Goal: Task Accomplishment & Management: Use online tool/utility

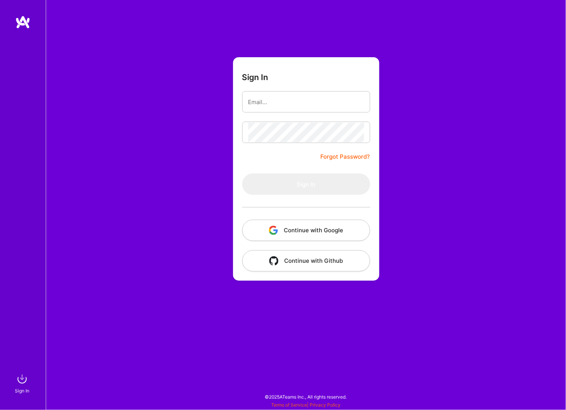
click at [308, 236] on button "Continue with Google" at bounding box center [306, 230] width 128 height 21
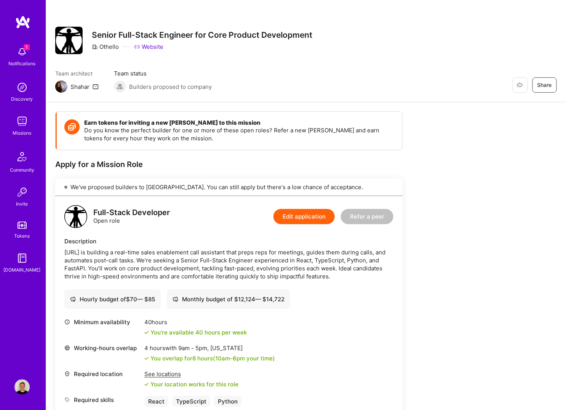
click at [25, 45] on span "1" at bounding box center [27, 47] width 6 height 6
click at [318, 69] on div "1 1 Notifications Discovery Missions Community Invite Tokens [DOMAIN_NAME] Prof…" at bounding box center [283, 301] width 566 height 603
click at [21, 121] on img at bounding box center [21, 121] width 15 height 15
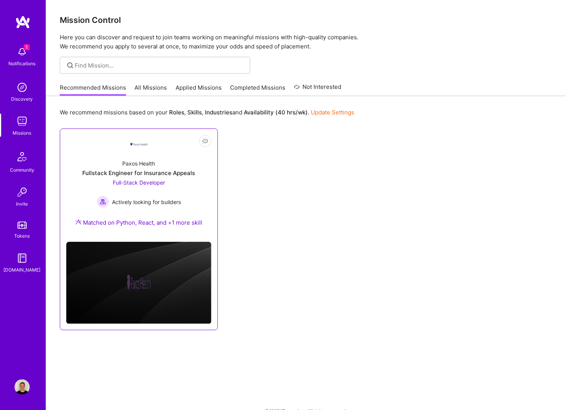
click at [149, 175] on div "Fullstack Engineer for Insurance Appeals" at bounding box center [139, 173] width 113 height 8
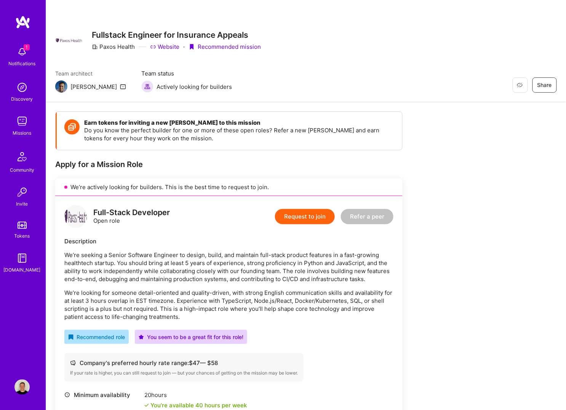
scroll to position [17, 0]
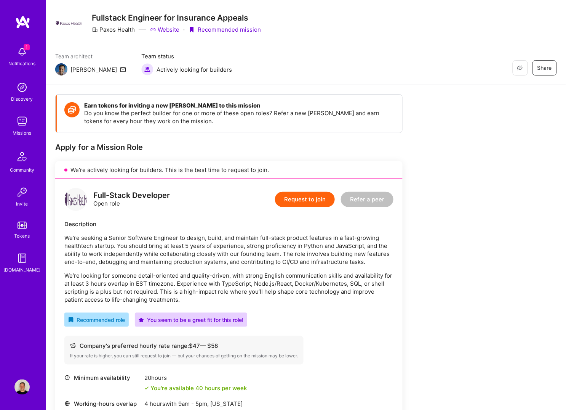
click at [19, 60] on div "Notifications" at bounding box center [22, 63] width 27 height 8
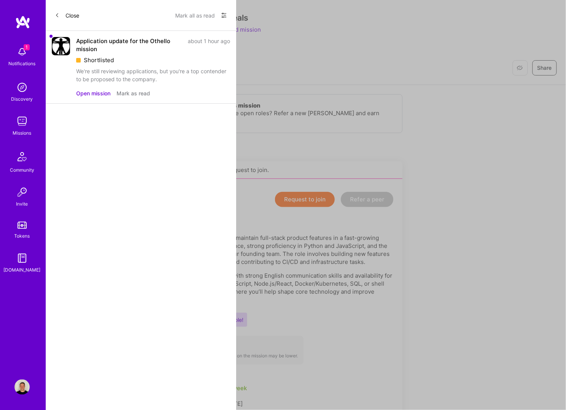
click at [204, 17] on button "Mark all as read" at bounding box center [195, 15] width 40 height 12
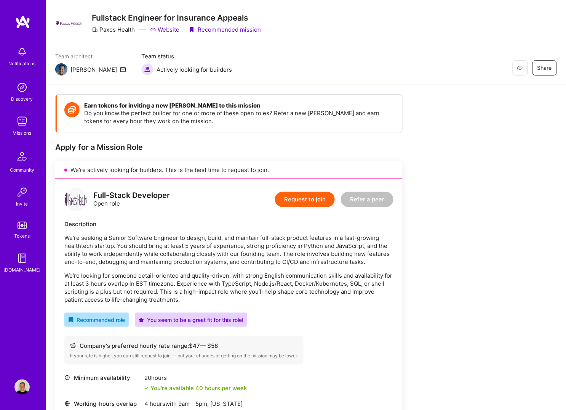
click at [335, 63] on div "Notifications Discovery Missions Community Invite Tokens A.Guide Profile Close …" at bounding box center [283, 318] width 566 height 670
click at [24, 127] on img at bounding box center [21, 121] width 15 height 15
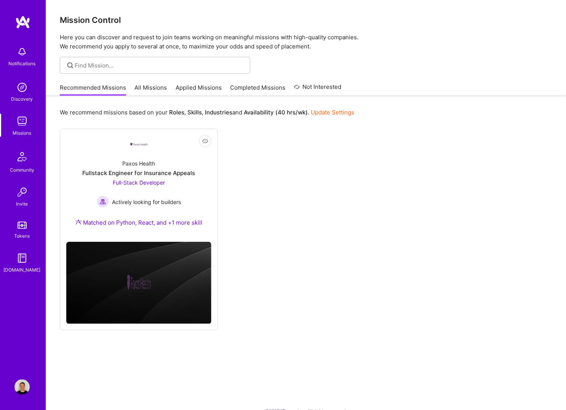
click at [188, 87] on link "Applied Missions" at bounding box center [199, 89] width 46 height 13
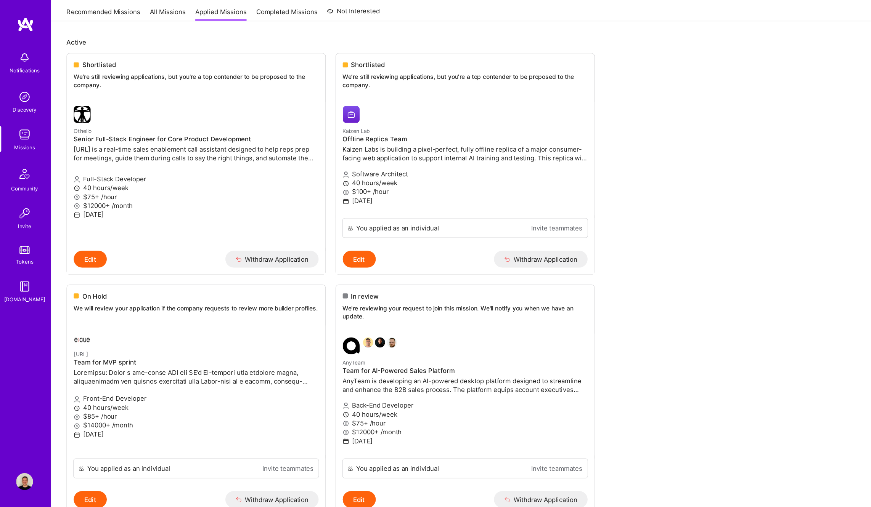
scroll to position [77, 0]
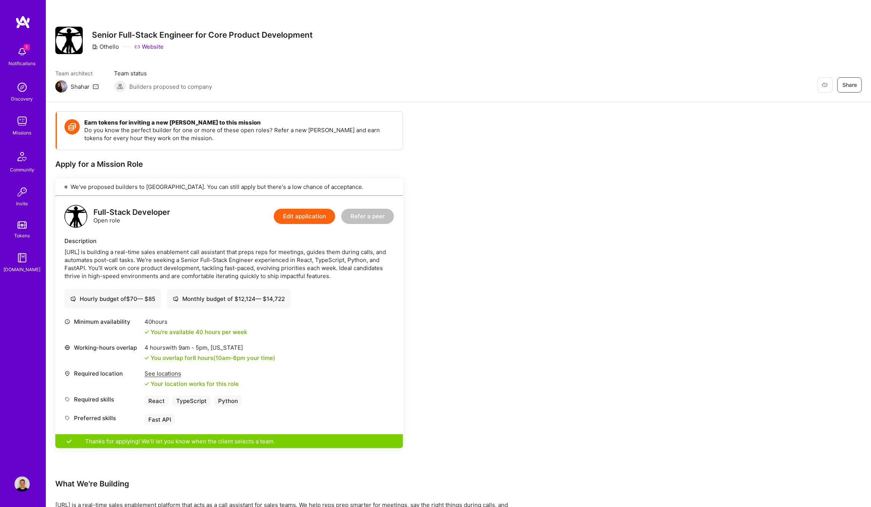
click at [473, 273] on div "Earn tokens for inviting a new [PERSON_NAME] to this mission Do you know the pe…" at bounding box center [283, 347] width 457 height 472
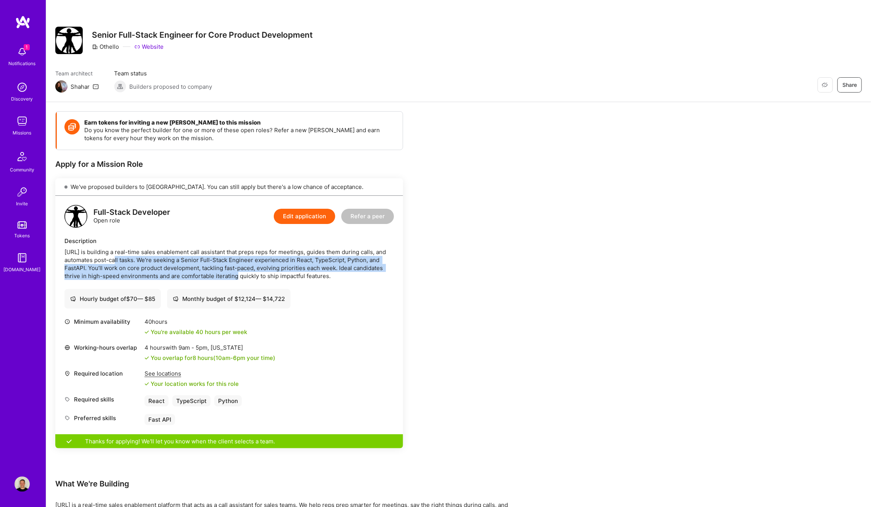
drag, startPoint x: 113, startPoint y: 258, endPoint x: 225, endPoint y: 278, distance: 113.1
click at [225, 278] on div "[URL] is building a real-time sales enablement call assistant that preps reps f…" at bounding box center [228, 264] width 329 height 32
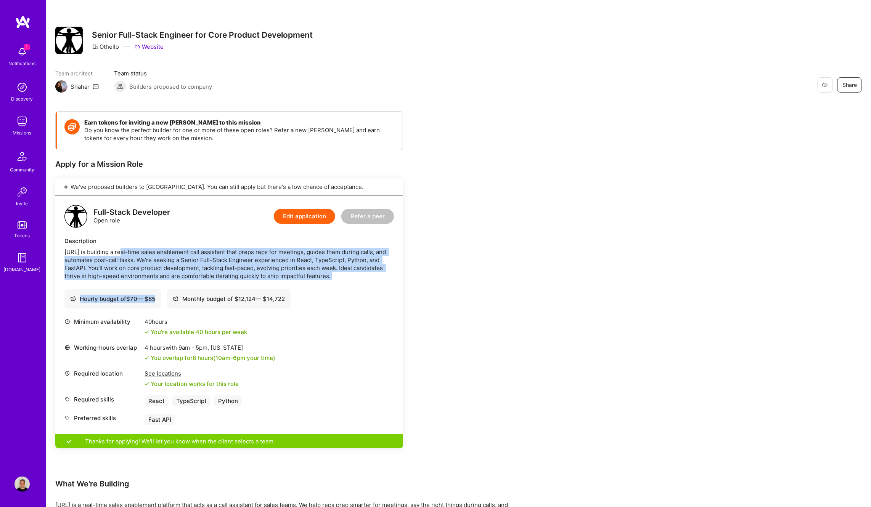
drag, startPoint x: 333, startPoint y: 284, endPoint x: 117, endPoint y: 250, distance: 219.2
click at [117, 250] on div "Full-Stack Developer Open role Edit application Refer a peer Description [URL] …" at bounding box center [229, 315] width 348 height 239
click at [117, 250] on div "[URL] is building a real-time sales enablement call assistant that preps reps f…" at bounding box center [228, 264] width 329 height 32
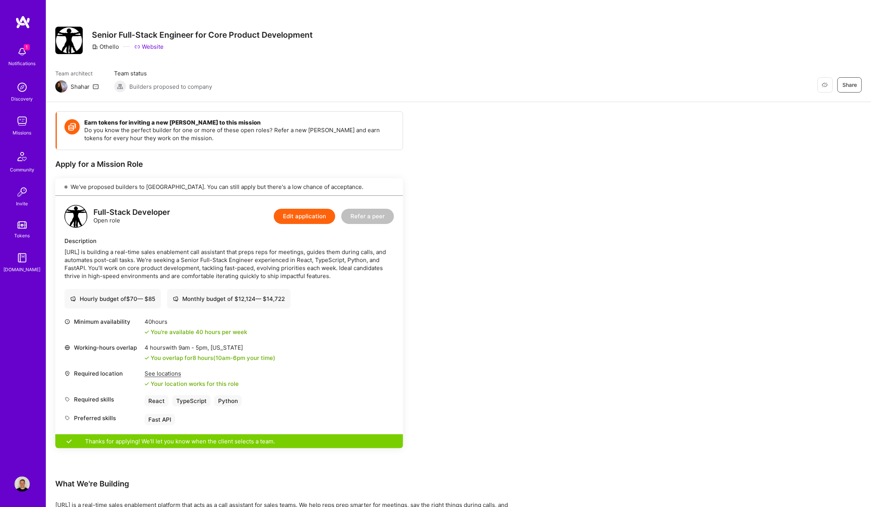
click at [70, 269] on div "[URL] is building a real-time sales enablement call assistant that preps reps f…" at bounding box center [228, 264] width 329 height 32
drag, startPoint x: 100, startPoint y: 274, endPoint x: 306, endPoint y: 274, distance: 206.2
click at [306, 274] on div "[URL] is building a real-time sales enablement call assistant that preps reps f…" at bounding box center [228, 264] width 329 height 32
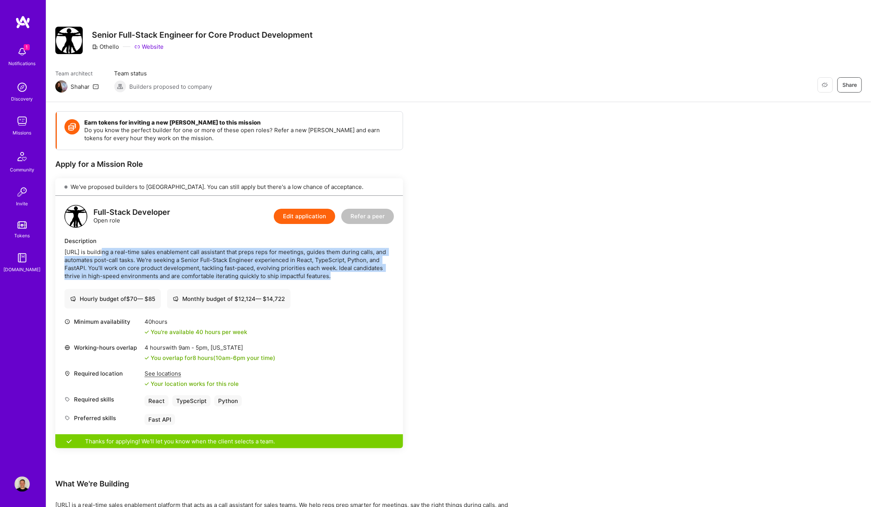
drag, startPoint x: 318, startPoint y: 275, endPoint x: 102, endPoint y: 254, distance: 216.4
click at [102, 254] on div "[URL] is building a real-time sales enablement call assistant that preps reps f…" at bounding box center [228, 264] width 329 height 32
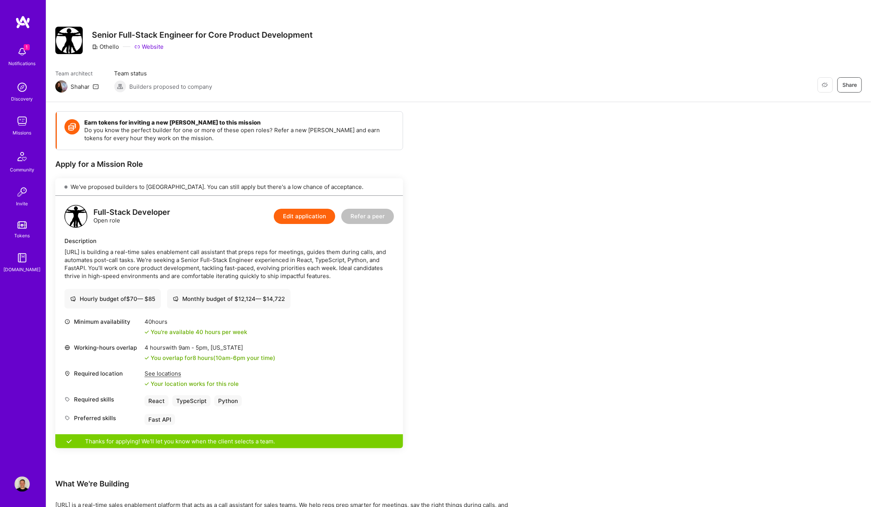
drag, startPoint x: 63, startPoint y: 252, endPoint x: 383, endPoint y: 277, distance: 320.8
click at [383, 277] on div "Full-Stack Developer Open role Edit application Refer a peer Description [URL] …" at bounding box center [229, 315] width 348 height 239
click at [383, 277] on div "[URL] is building a real-time sales enablement call assistant that preps reps f…" at bounding box center [228, 264] width 329 height 32
